Goal: Complete application form: Complete application form

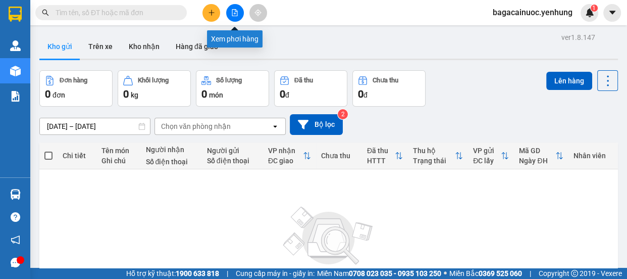
click at [236, 10] on icon "file-add" at bounding box center [234, 12] width 7 height 7
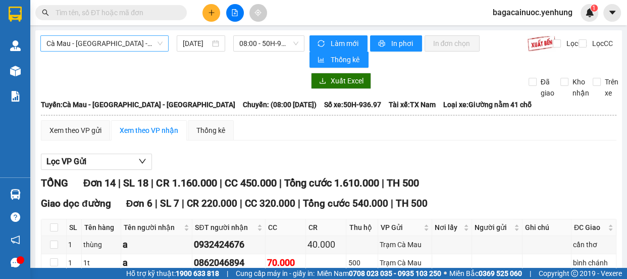
click at [132, 49] on span "Cà Mau - Sài Gòn - Đồng Nai" at bounding box center [104, 43] width 116 height 15
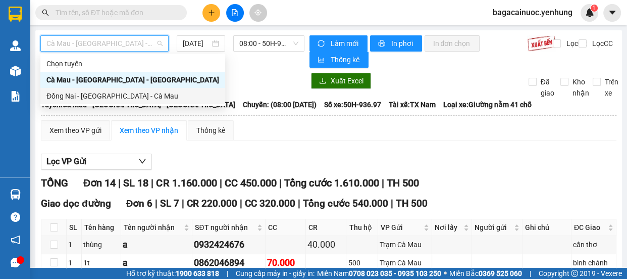
click at [99, 96] on div "Đồng Nai - Sài Gòn - Cà Mau" at bounding box center [132, 95] width 173 height 11
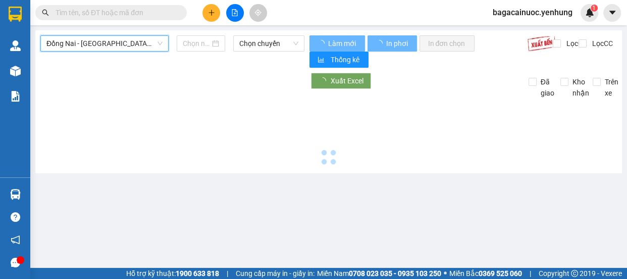
type input "15/10/2025"
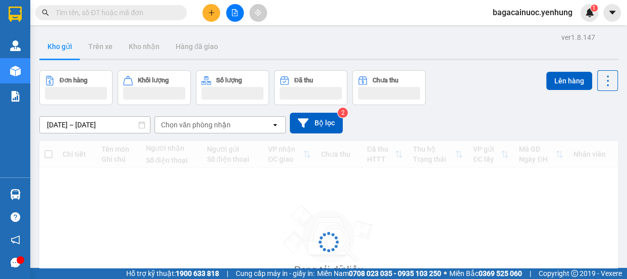
click at [212, 16] on icon "plus" at bounding box center [211, 12] width 7 height 7
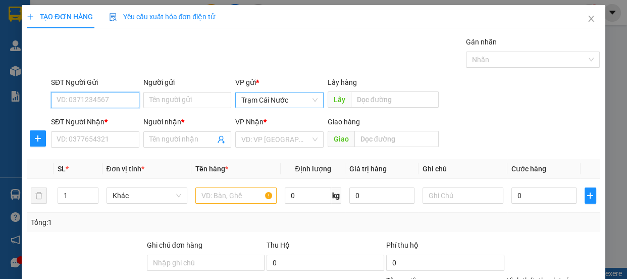
click at [282, 99] on span "Trạm Cái Nước" at bounding box center [279, 99] width 76 height 15
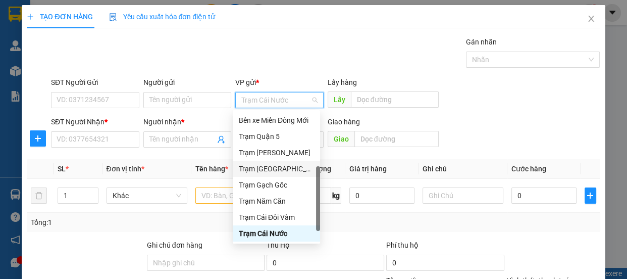
click at [292, 170] on div "Trạm Phú Tân" at bounding box center [276, 168] width 75 height 11
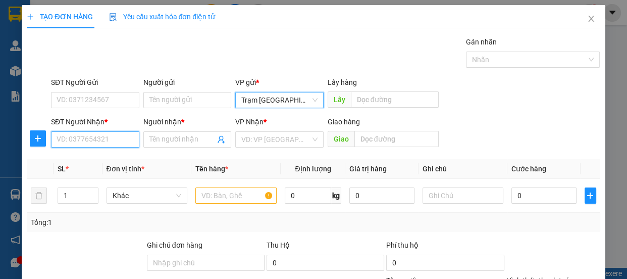
click at [121, 145] on input "SĐT Người Nhận *" at bounding box center [95, 139] width 88 height 16
type input "0913076875"
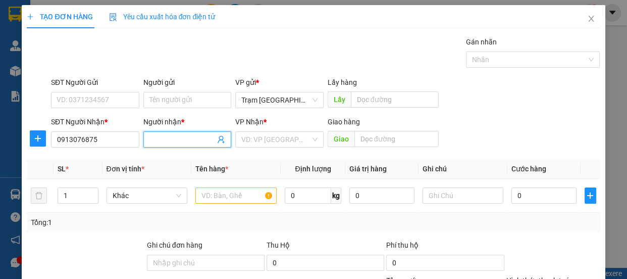
click at [182, 143] on input "Người nhận *" at bounding box center [182, 139] width 66 height 11
type input "0"
click at [278, 137] on input "search" at bounding box center [275, 139] width 69 height 15
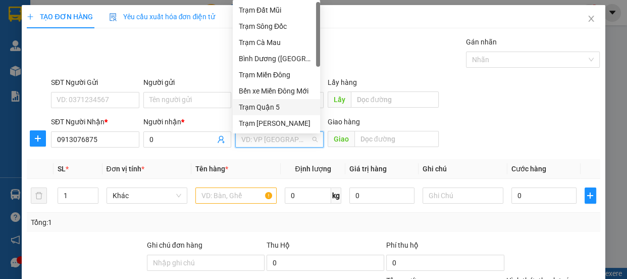
click at [286, 102] on div "Trạm Quận 5" at bounding box center [276, 106] width 75 height 11
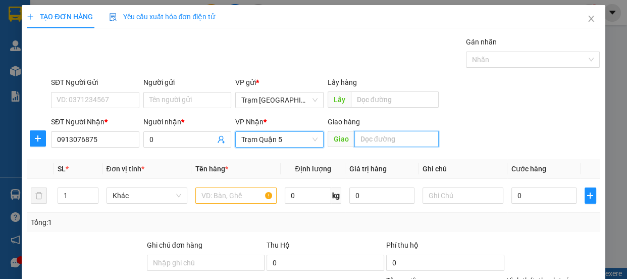
click at [373, 132] on input "text" at bounding box center [396, 139] width 84 height 16
type input "d"
type input "đnai"
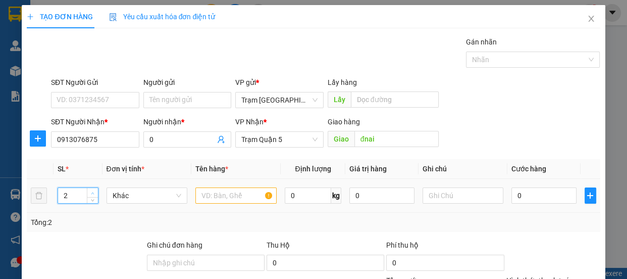
click at [94, 191] on span "up" at bounding box center [93, 193] width 6 height 6
type input "3"
click at [94, 191] on span "up" at bounding box center [93, 193] width 6 height 6
click at [205, 197] on input "text" at bounding box center [235, 195] width 81 height 16
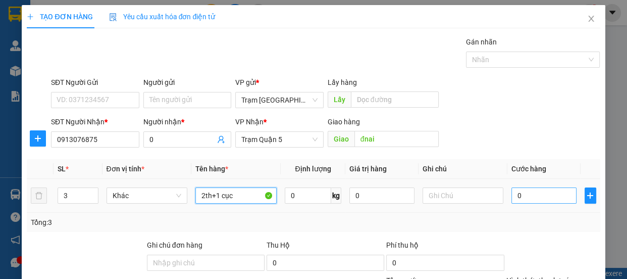
type input "2th+1 cục"
click at [558, 200] on input "0" at bounding box center [543, 195] width 65 height 16
type input "2"
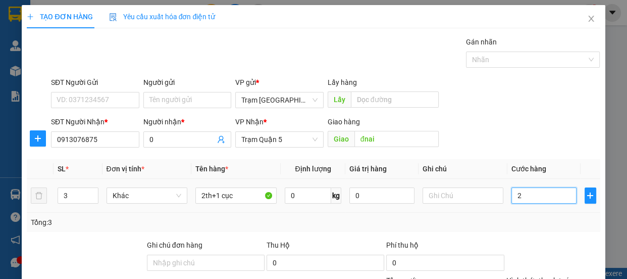
type input "22"
type input "220"
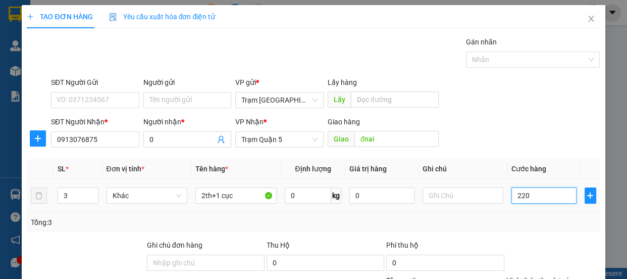
type input "220"
type input "220.000"
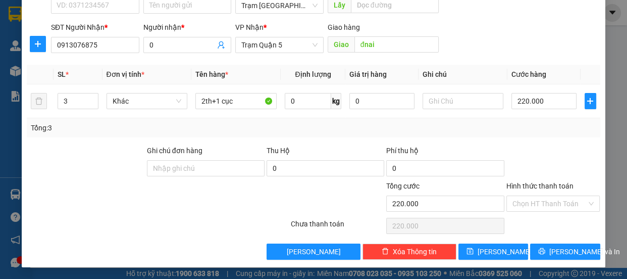
click at [540, 182] on label "Hình thức thanh toán" at bounding box center [539, 186] width 67 height 8
click at [540, 196] on input "Hình thức thanh toán" at bounding box center [549, 203] width 75 height 15
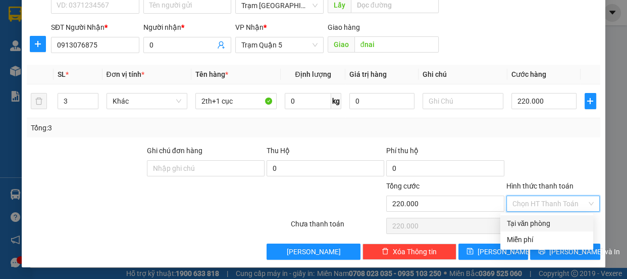
click at [540, 221] on div "Tại văn phòng" at bounding box center [546, 222] width 81 height 11
type input "0"
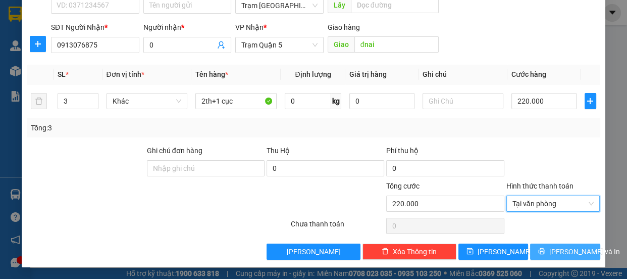
click at [554, 254] on span "Lưu và In" at bounding box center [584, 251] width 71 height 11
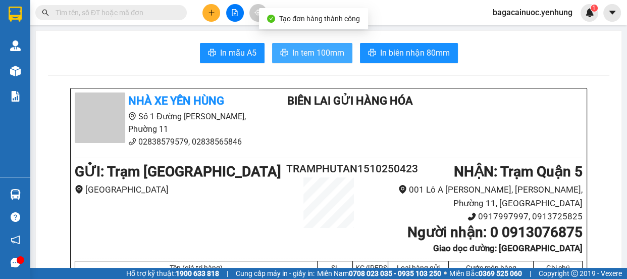
click at [305, 52] on span "In tem 100mm" at bounding box center [318, 52] width 52 height 13
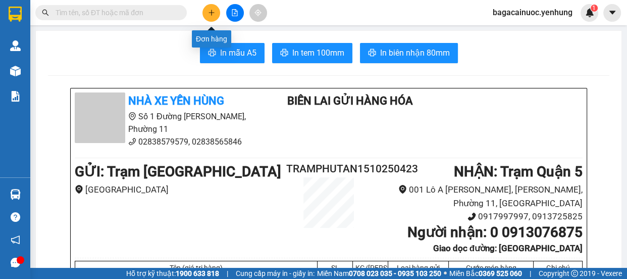
click at [214, 15] on icon "plus" at bounding box center [211, 12] width 7 height 7
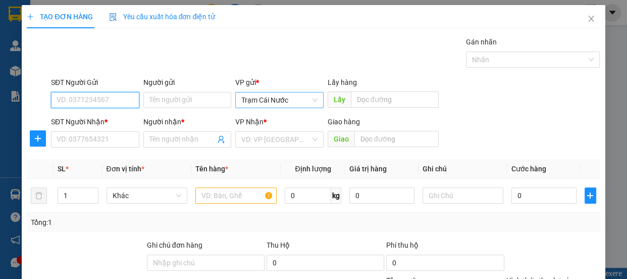
click at [304, 96] on span "Trạm Cái Nước" at bounding box center [279, 99] width 76 height 15
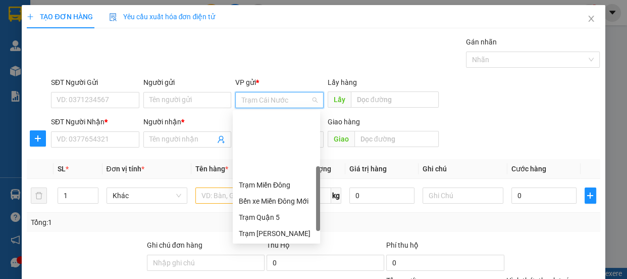
scroll to position [81, 0]
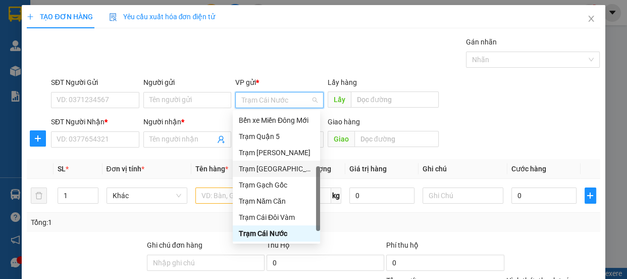
click at [282, 171] on div "Trạm Phú Tân" at bounding box center [276, 168] width 75 height 11
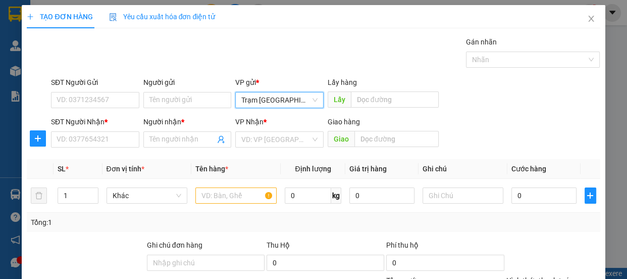
click at [102, 148] on div "SĐT Người Nhận * VD: 0377654321" at bounding box center [95, 133] width 88 height 35
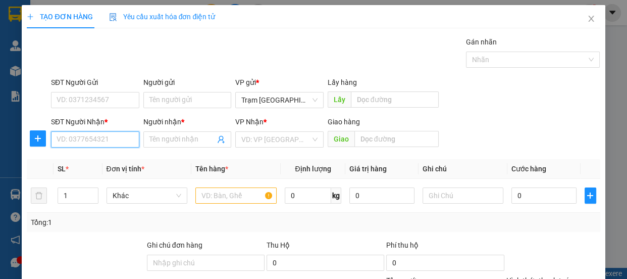
click at [114, 141] on input "SĐT Người Nhận *" at bounding box center [95, 139] width 88 height 16
type input "0943226008"
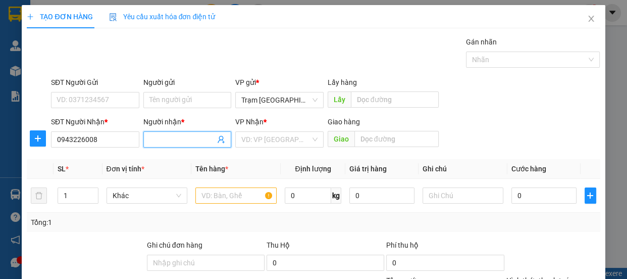
click at [194, 138] on input "Người nhận *" at bounding box center [182, 139] width 66 height 11
type input "0"
click at [266, 138] on input "search" at bounding box center [275, 139] width 69 height 15
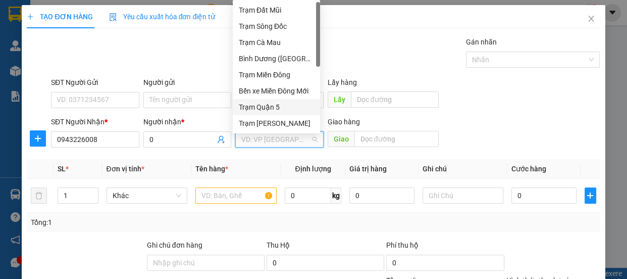
click at [281, 108] on div "Trạm Quận 5" at bounding box center [276, 106] width 75 height 11
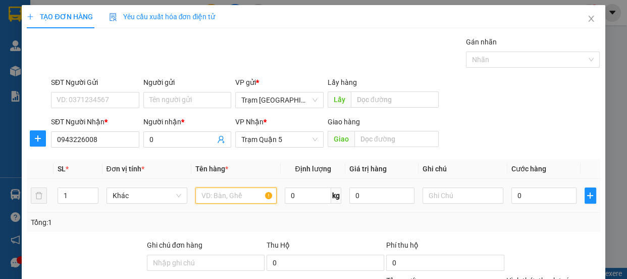
click at [237, 189] on input "text" at bounding box center [235, 195] width 81 height 16
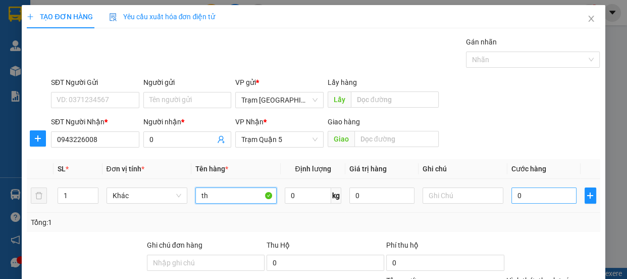
type input "th"
click at [532, 196] on input "0" at bounding box center [543, 195] width 65 height 16
type input "6"
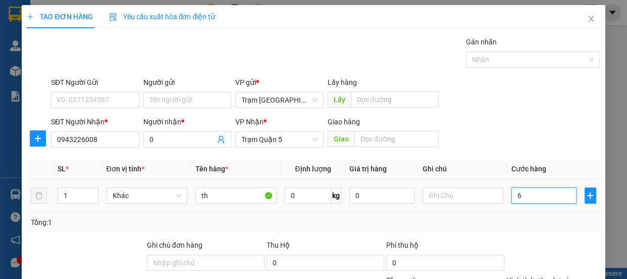
type input "60"
type input "60.000"
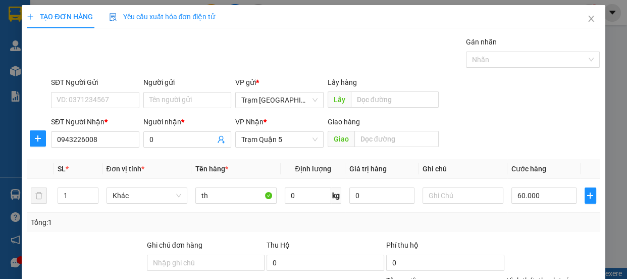
scroll to position [94, 0]
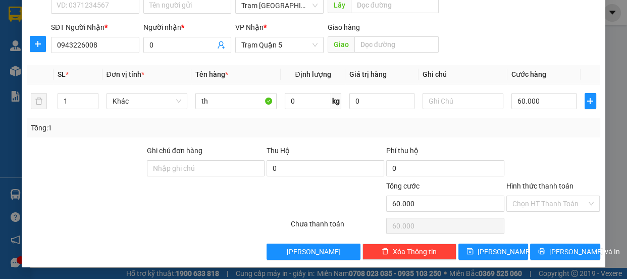
click at [531, 185] on label "Hình thức thanh toán" at bounding box center [539, 186] width 67 height 8
click at [531, 196] on input "Hình thức thanh toán" at bounding box center [549, 203] width 75 height 15
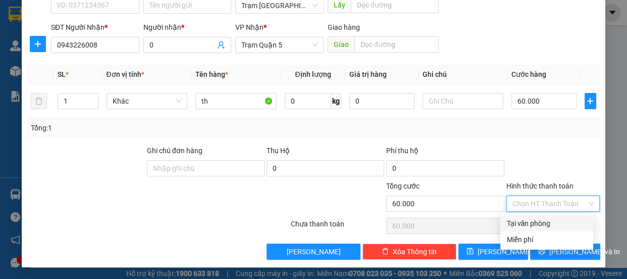
click at [542, 219] on div "Tại văn phòng" at bounding box center [546, 222] width 81 height 11
type input "0"
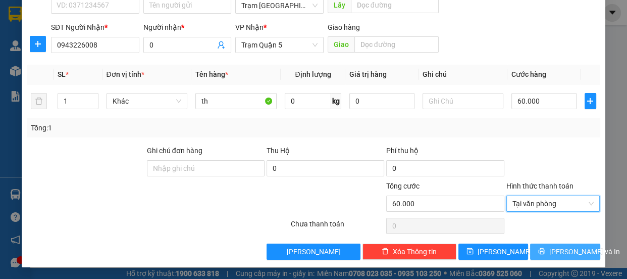
click at [555, 246] on span "Lưu và In" at bounding box center [584, 251] width 71 height 11
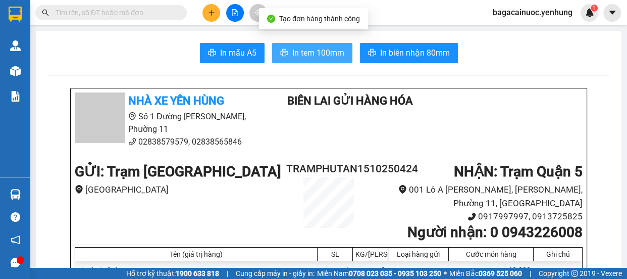
click at [292, 57] on span "In tem 100mm" at bounding box center [318, 52] width 52 height 13
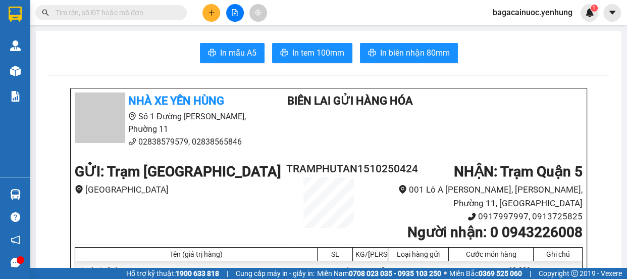
click at [216, 14] on button at bounding box center [211, 13] width 18 height 18
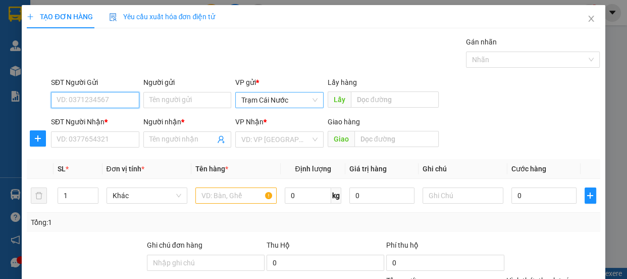
click at [305, 102] on span "Trạm Cái Nước" at bounding box center [279, 99] width 76 height 15
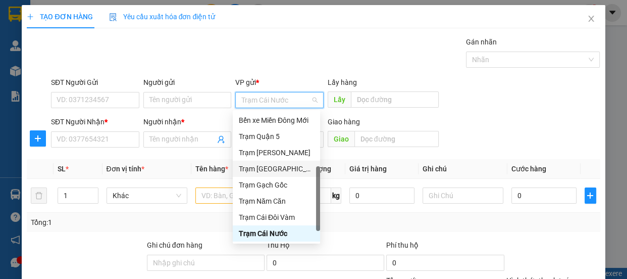
click at [277, 174] on div "Trạm Phú Tân" at bounding box center [276, 168] width 75 height 11
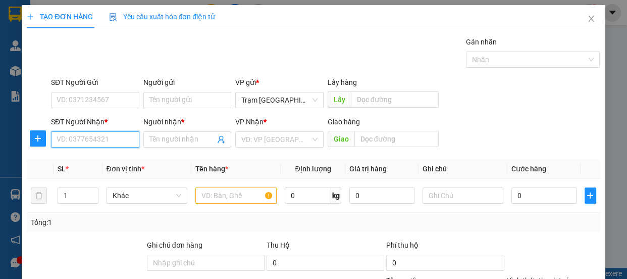
click at [105, 143] on input "SĐT Người Nhận *" at bounding box center [95, 139] width 88 height 16
type input "0909238983"
click at [201, 142] on input "Người nhận *" at bounding box center [182, 139] width 66 height 11
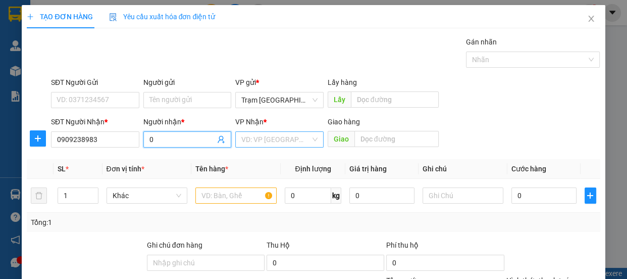
type input "0"
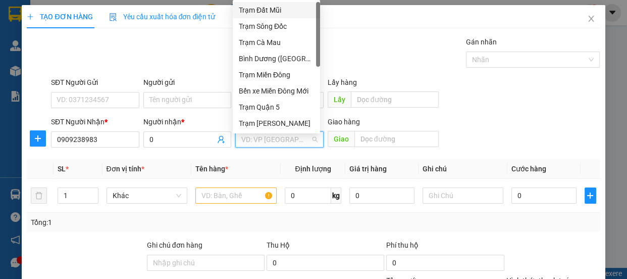
click at [243, 137] on input "search" at bounding box center [275, 139] width 69 height 15
click at [262, 107] on div "Trạm Quận 5" at bounding box center [276, 106] width 75 height 11
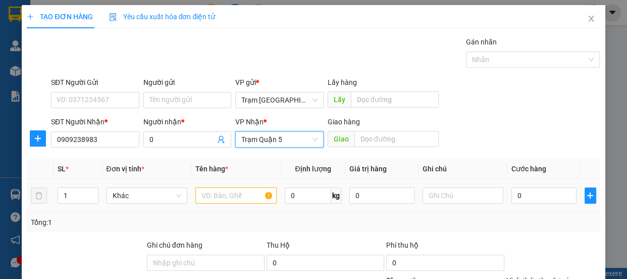
click at [201, 185] on div at bounding box center [235, 195] width 81 height 20
click at [240, 196] on input "text" at bounding box center [235, 195] width 81 height 16
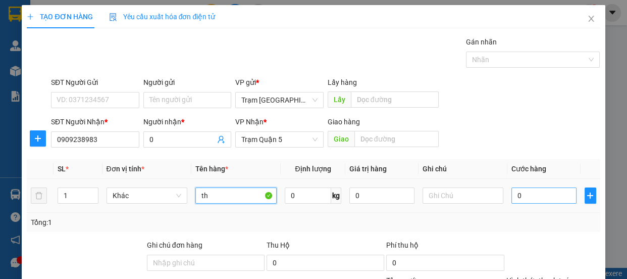
type input "th"
click at [530, 199] on input "0" at bounding box center [543, 195] width 65 height 16
type input "5"
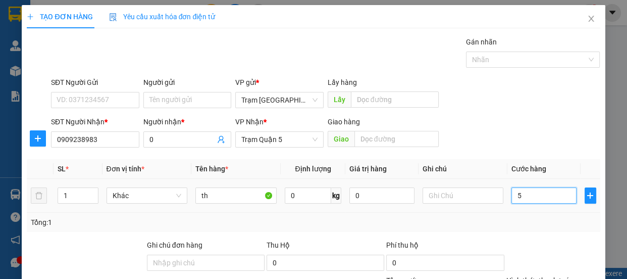
type input "50"
type input "50.000"
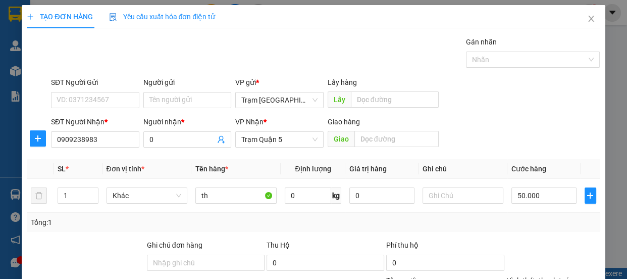
scroll to position [94, 0]
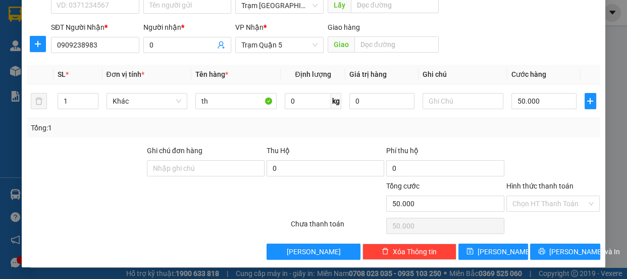
click at [551, 185] on label "Hình thức thanh toán" at bounding box center [539, 186] width 67 height 8
click at [551, 196] on input "Hình thức thanh toán" at bounding box center [549, 203] width 75 height 15
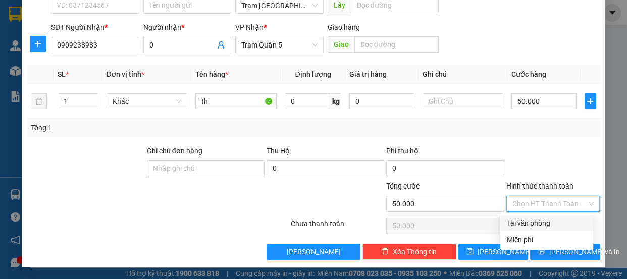
click at [542, 223] on div "Tại văn phòng" at bounding box center [546, 222] width 81 height 11
type input "0"
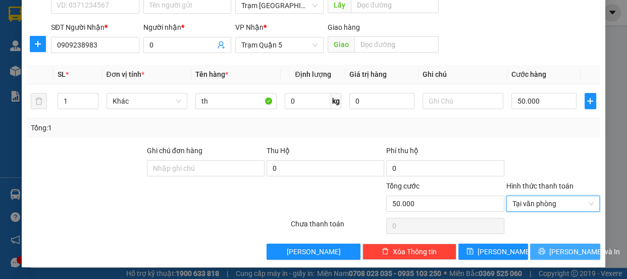
click at [556, 254] on span "Lưu và In" at bounding box center [584, 251] width 71 height 11
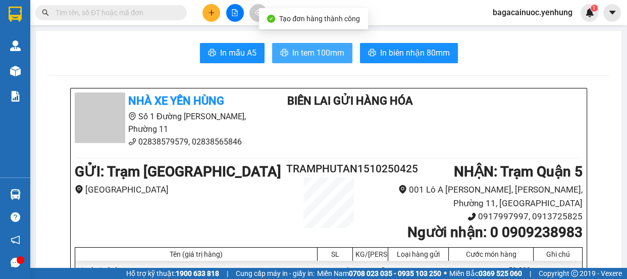
click at [300, 60] on button "In tem 100mm" at bounding box center [312, 53] width 80 height 20
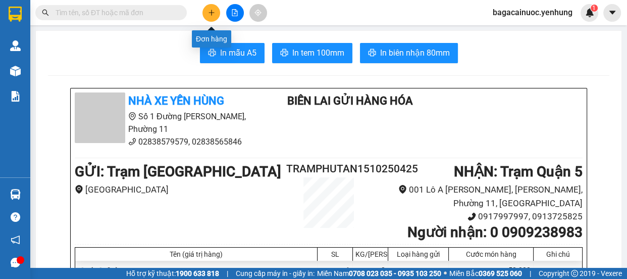
click at [212, 11] on icon "plus" at bounding box center [211, 12] width 7 height 7
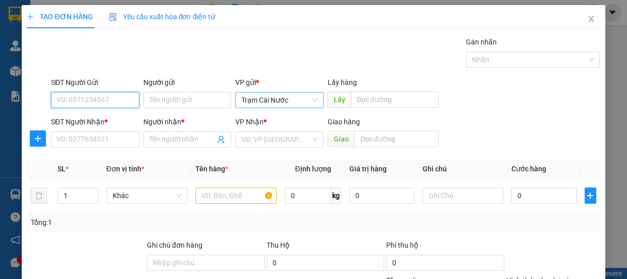
click at [295, 103] on span "Trạm Cái Nước" at bounding box center [279, 99] width 76 height 15
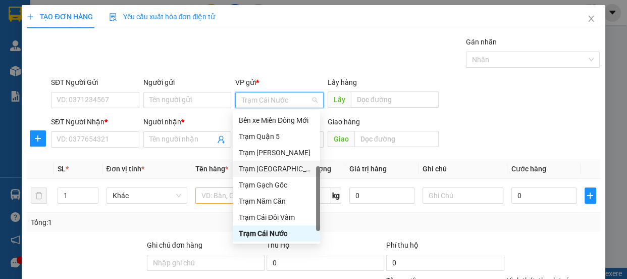
click at [281, 164] on div "Trạm Phú Tân" at bounding box center [276, 168] width 75 height 11
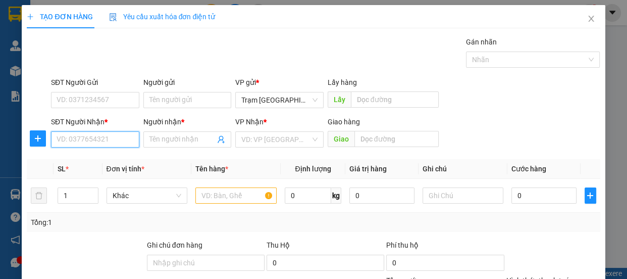
click at [121, 143] on input "SĐT Người Nhận *" at bounding box center [95, 139] width 88 height 16
type input "0942003262"
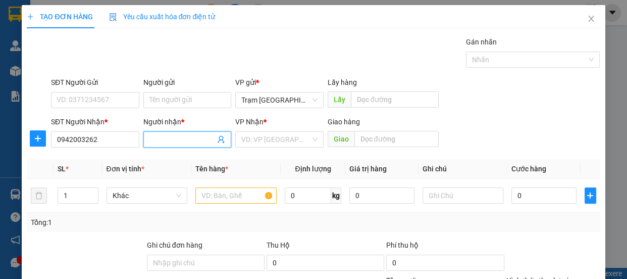
click at [208, 141] on input "Người nhận *" at bounding box center [182, 139] width 66 height 11
type input "0"
click at [272, 145] on input "search" at bounding box center [275, 139] width 69 height 15
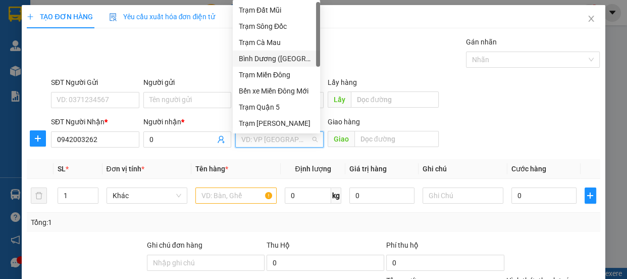
click at [297, 60] on div "Bình Dương (BX Bàu Bàng)" at bounding box center [276, 58] width 75 height 11
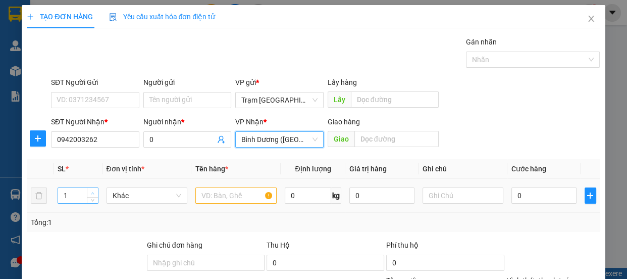
click at [91, 191] on icon "up" at bounding box center [93, 193] width 4 height 4
type input "2"
click at [223, 200] on input "text" at bounding box center [235, 195] width 81 height 16
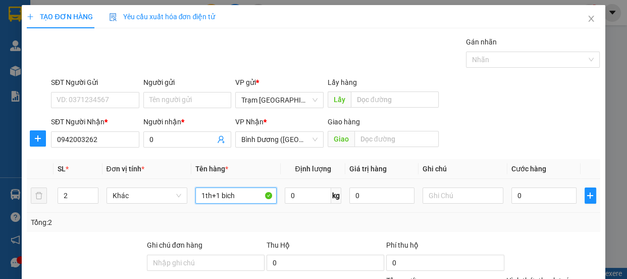
click at [235, 194] on input "1th+1 bich" at bounding box center [235, 195] width 81 height 16
type input "1th+1 bich"
click at [527, 196] on input "0" at bounding box center [543, 195] width 65 height 16
type input "1"
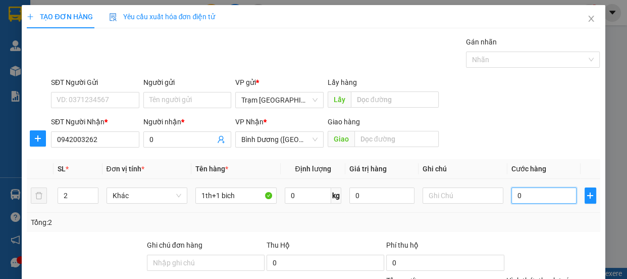
type input "1"
type input "13"
type input "130"
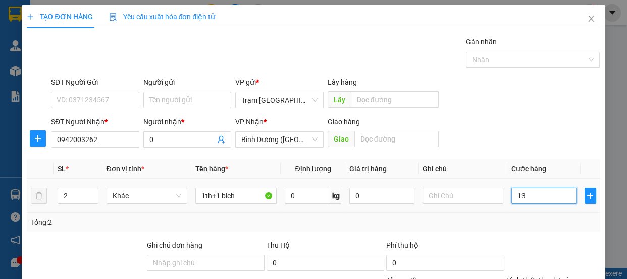
type input "130"
type input "130.000"
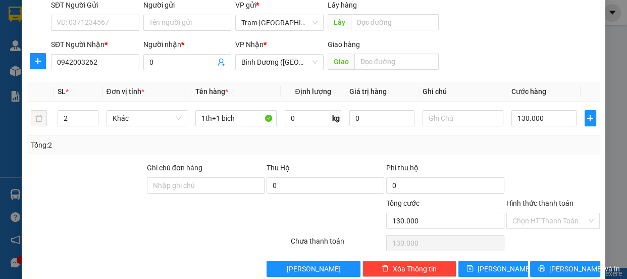
scroll to position [94, 0]
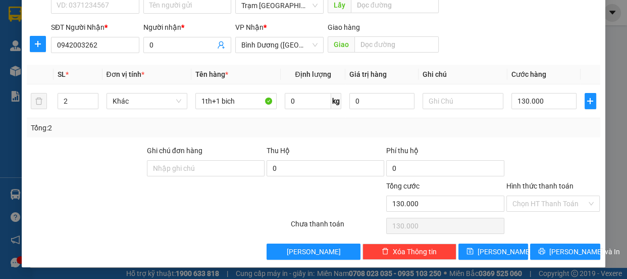
click at [546, 184] on label "Hình thức thanh toán" at bounding box center [539, 186] width 67 height 8
click at [546, 196] on input "Hình thức thanh toán" at bounding box center [549, 203] width 75 height 15
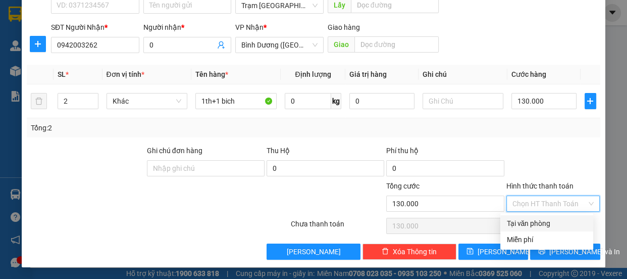
click at [540, 217] on div "Tại văn phòng" at bounding box center [546, 222] width 81 height 11
type input "0"
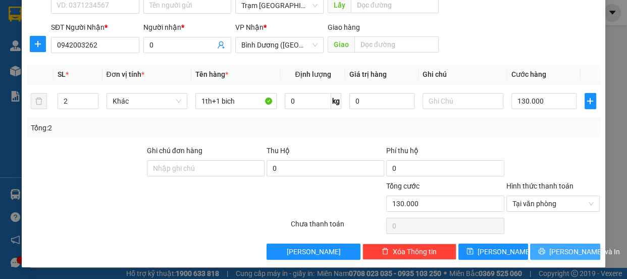
click at [549, 248] on span "Lưu và In" at bounding box center [584, 251] width 71 height 11
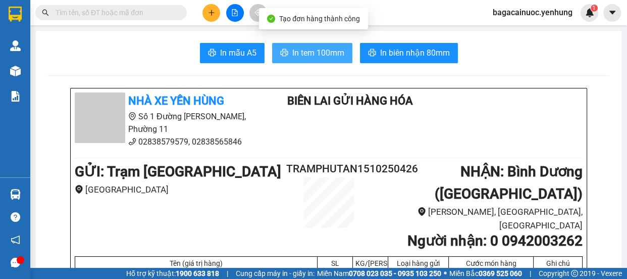
click at [295, 57] on span "In tem 100mm" at bounding box center [318, 52] width 52 height 13
